Goal: Check status

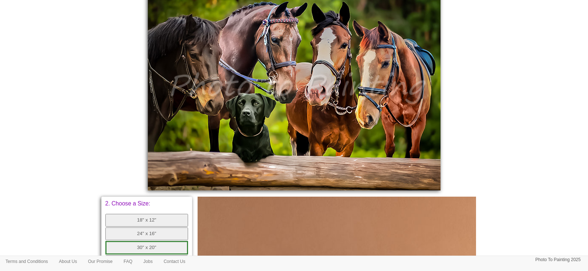
scroll to position [228, 0]
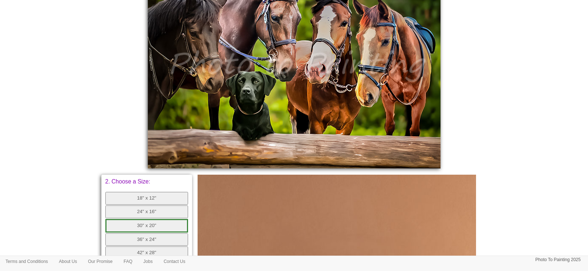
click at [308, 53] on img at bounding box center [294, 67] width 293 height 201
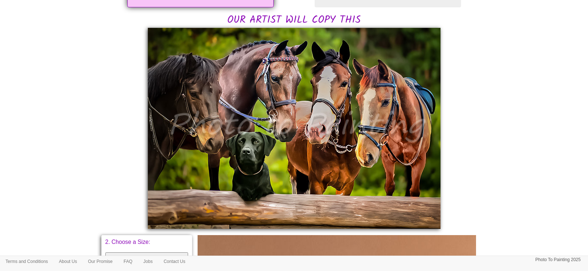
scroll to position [183, 0]
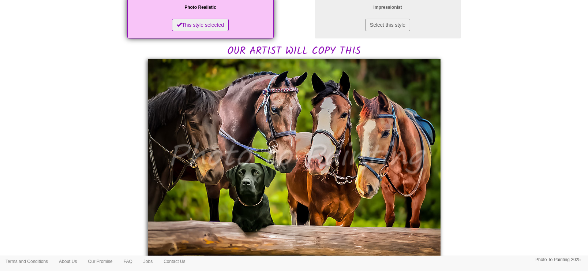
scroll to position [137, 0]
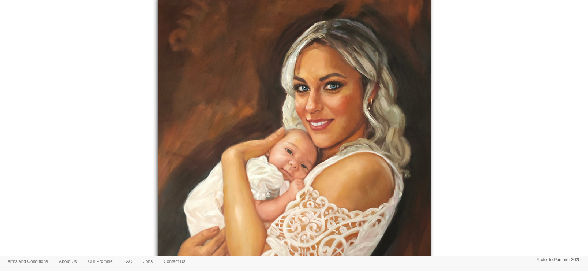
scroll to position [168, 0]
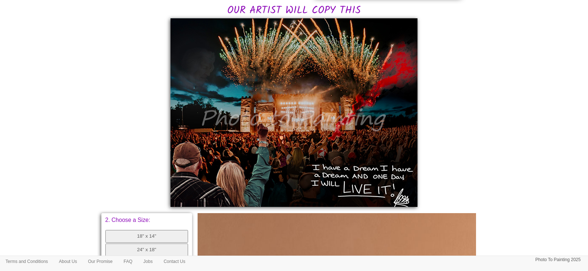
scroll to position [183, 0]
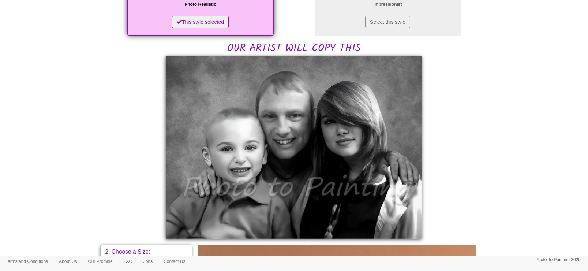
scroll to position [183, 0]
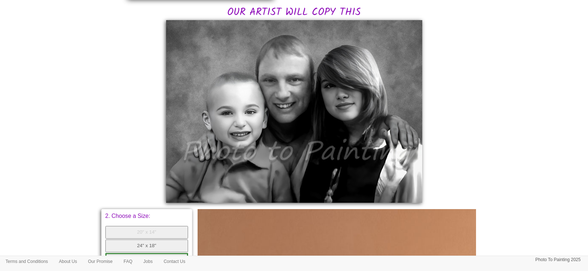
click at [503, 108] on body "Your painting - risk free Toggle navigation Menu Home Photo to Painting Photo t…" at bounding box center [294, 171] width 588 height 700
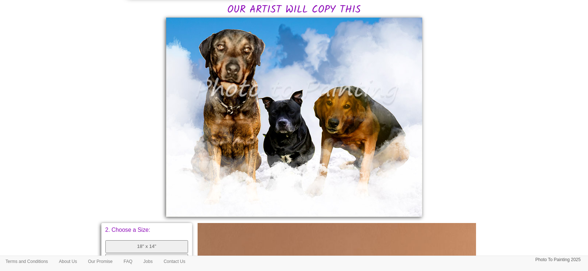
scroll to position [183, 0]
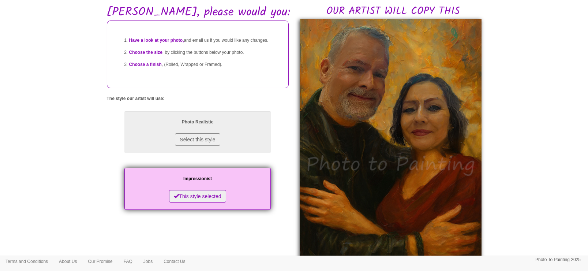
scroll to position [46, 0]
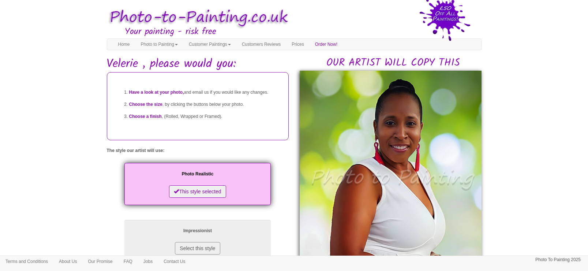
click at [417, 102] on img at bounding box center [391, 182] width 182 height 223
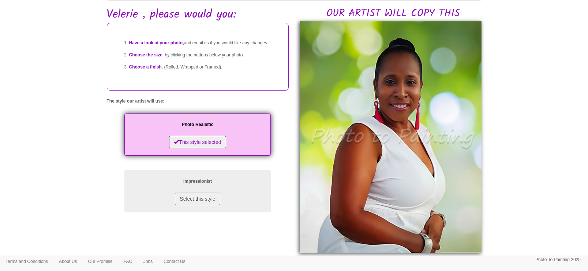
scroll to position [46, 0]
